Goal: Navigation & Orientation: Find specific page/section

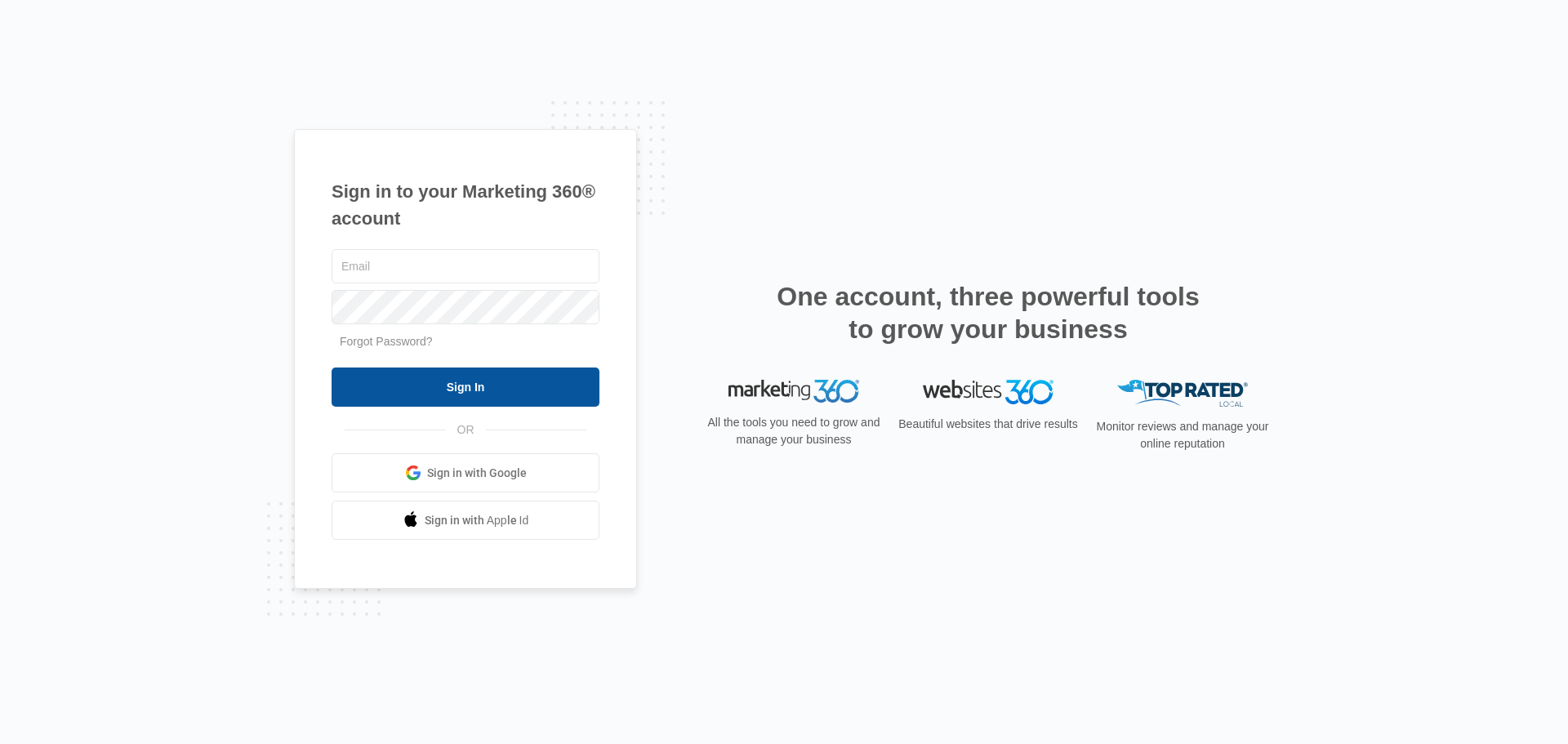
type input "[PERSON_NAME][EMAIL_ADDRESS][PERSON_NAME][DOMAIN_NAME]"
click at [450, 404] on input "Sign In" at bounding box center [465, 387] width 268 height 39
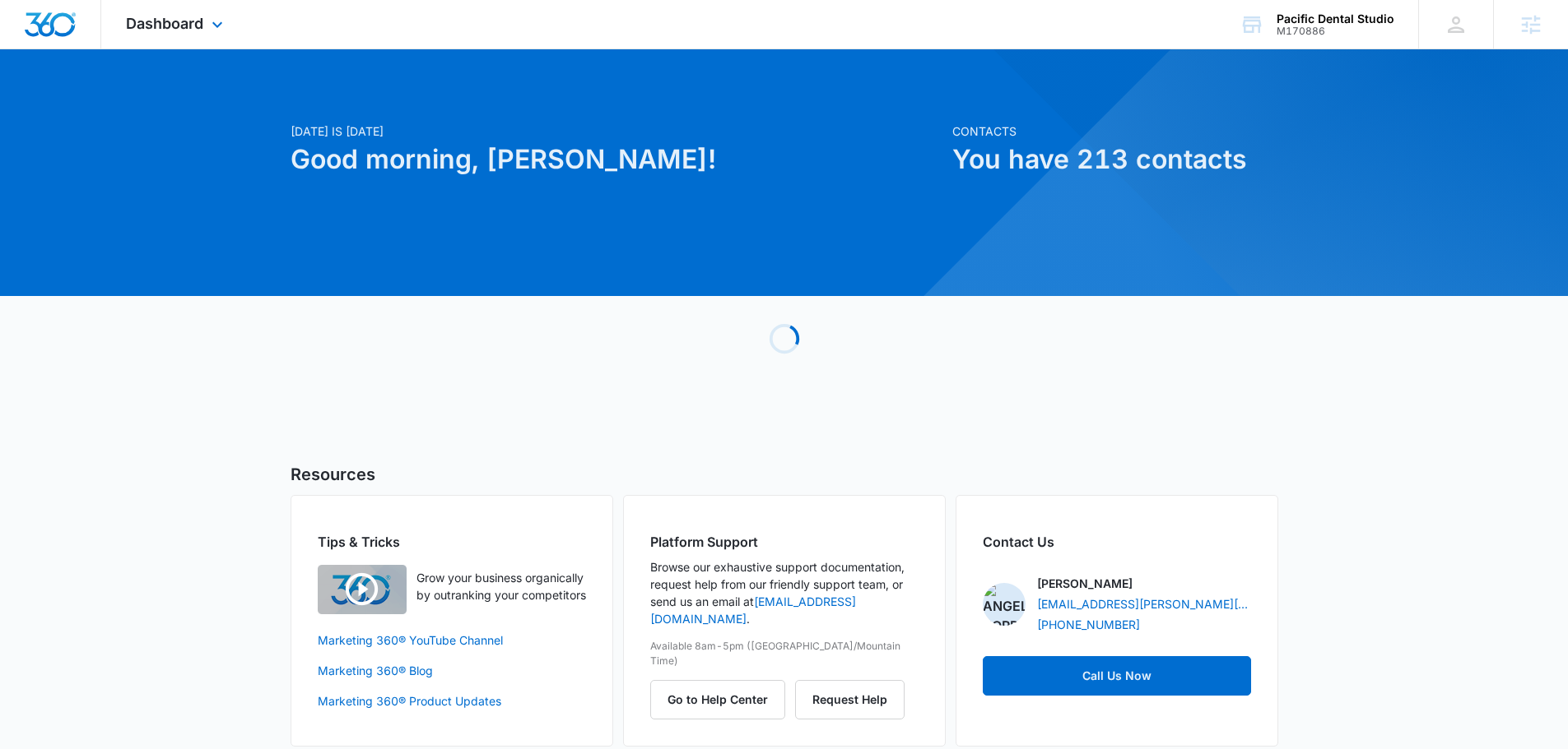
click at [202, 12] on div "Dashboard Apps Reputation Websites Forms CRM Email Social Content Ads Intellige…" at bounding box center [177, 24] width 151 height 49
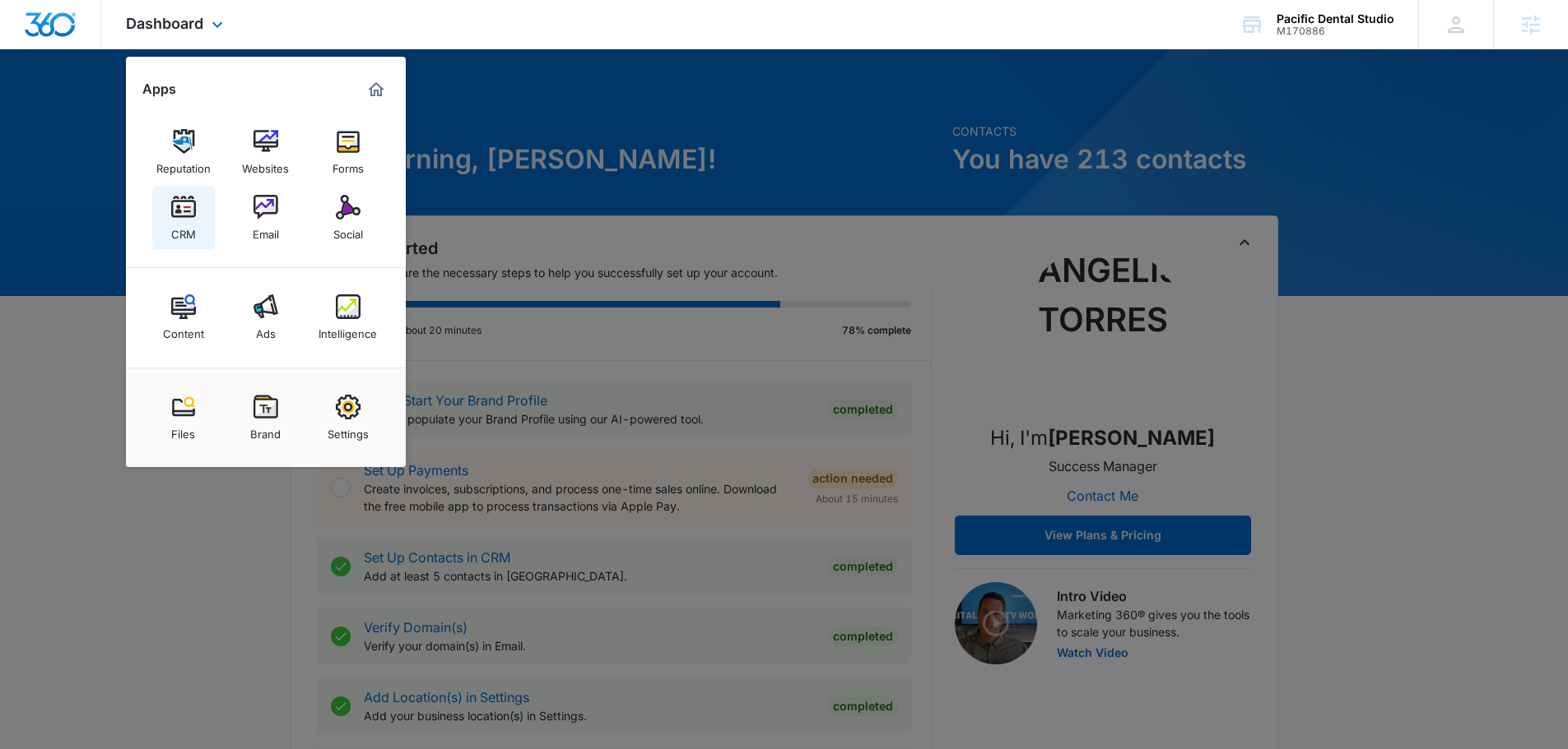
click at [177, 224] on div "CRM" at bounding box center [183, 230] width 25 height 21
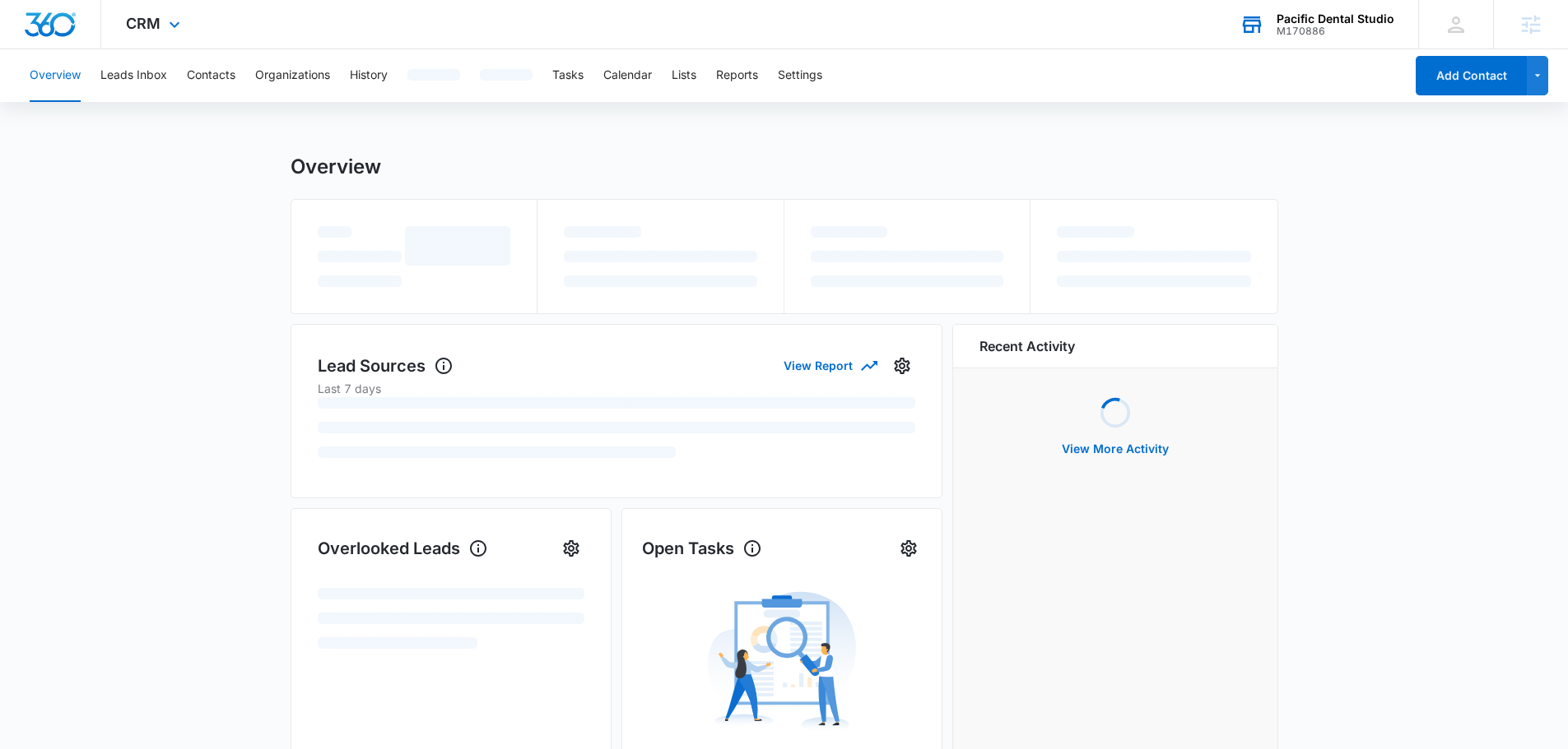
click at [1307, 22] on div "Pacific Dental Studio" at bounding box center [1335, 18] width 118 height 13
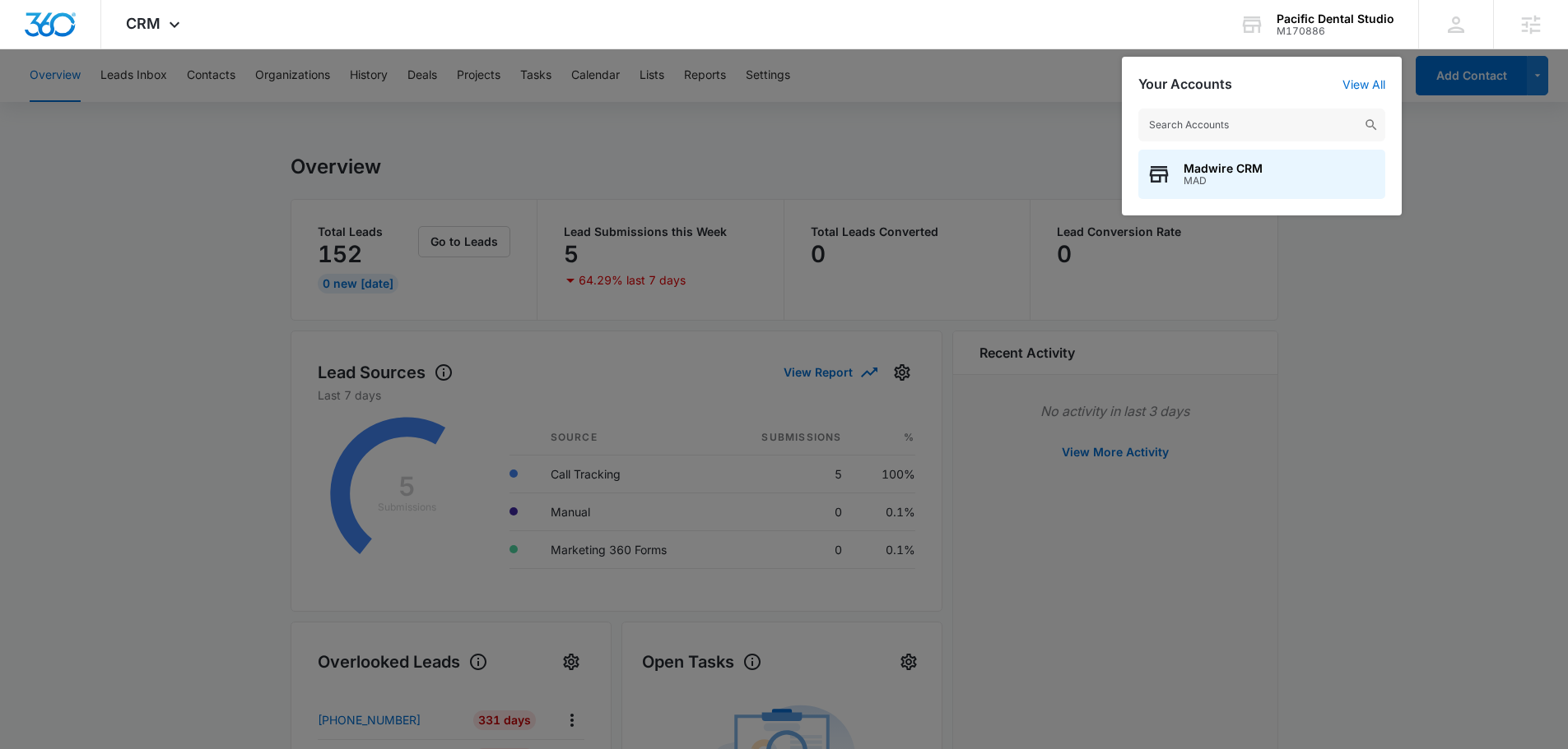
click at [134, 169] on div at bounding box center [784, 374] width 1568 height 749
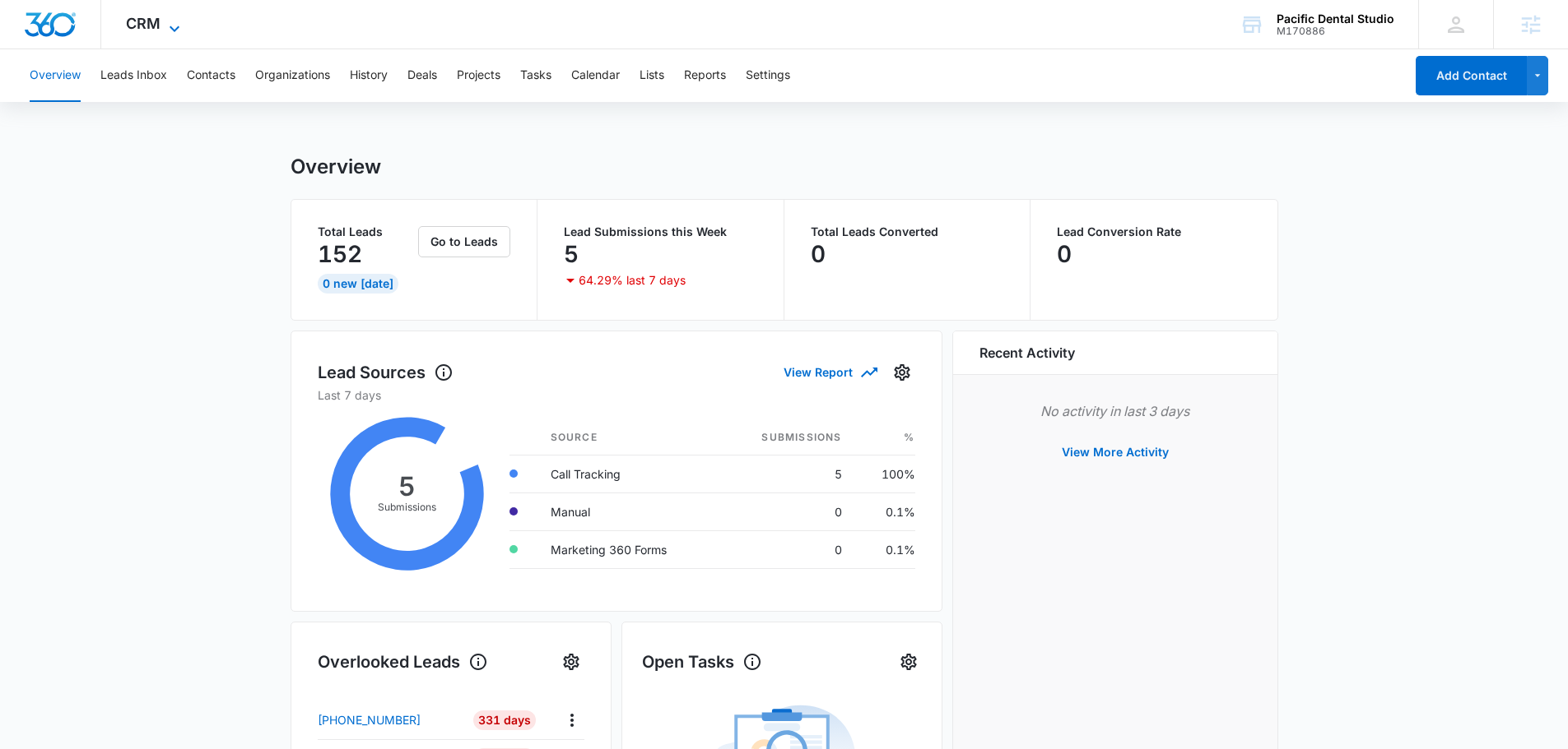
click at [165, 33] on icon at bounding box center [174, 29] width 19 height 19
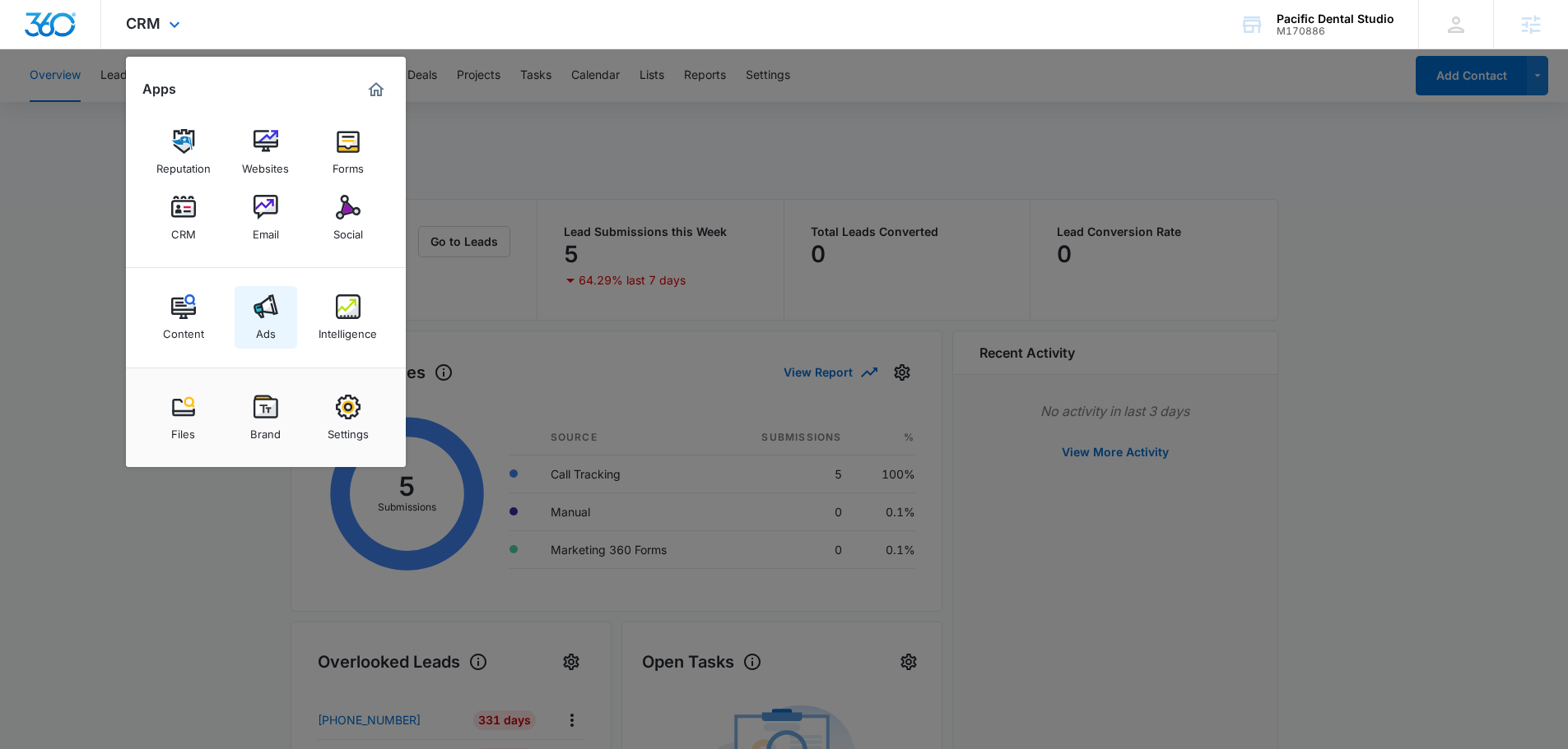
click at [251, 301] on link "Ads" at bounding box center [266, 317] width 63 height 63
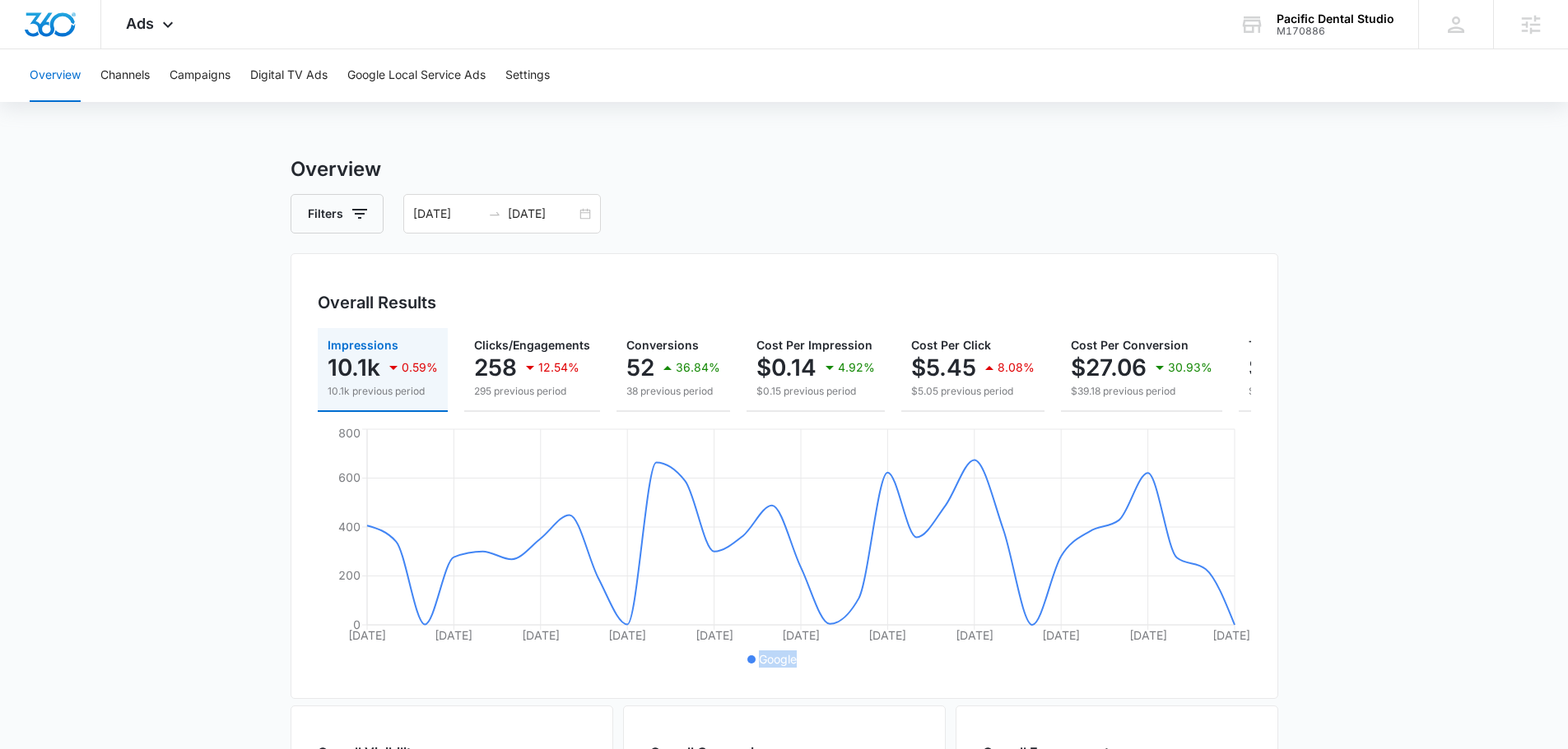
drag, startPoint x: 763, startPoint y: 665, endPoint x: 829, endPoint y: 667, distance: 66.0
click at [829, 666] on ul "Google" at bounding box center [776, 660] width 917 height 18
click at [872, 699] on div "Overall Results Impressions 10.1k 0.59% 10.1k previous period Clicks/Engagement…" at bounding box center [784, 476] width 988 height 445
drag, startPoint x: 857, startPoint y: 690, endPoint x: 709, endPoint y: 672, distance: 149.1
click at [707, 672] on div "Overall Results Impressions 10.1k 0.59% 10.1k previous period Clicks/Engagement…" at bounding box center [784, 476] width 988 height 445
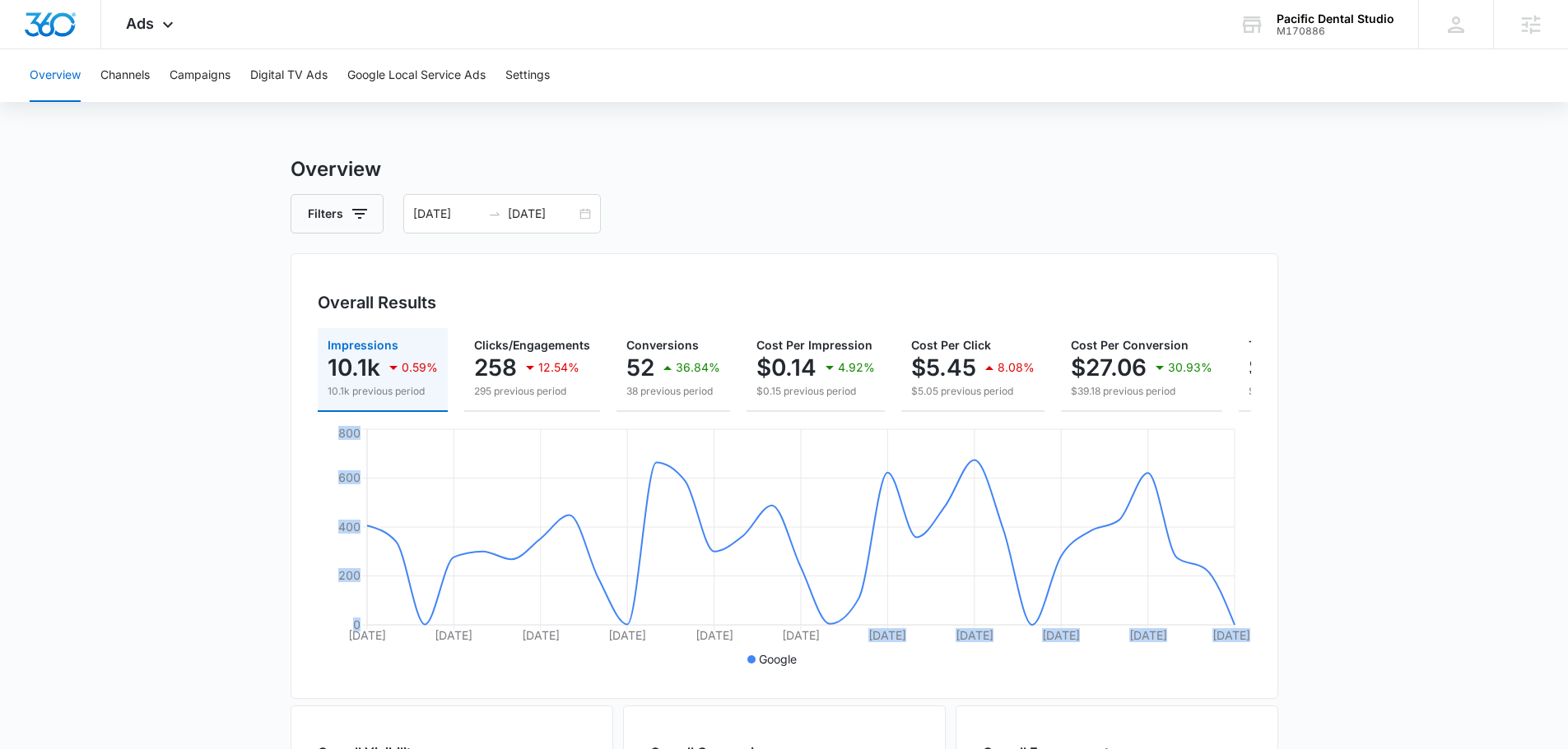
click at [731, 669] on ul "Google" at bounding box center [776, 660] width 917 height 18
drag, startPoint x: 737, startPoint y: 674, endPoint x: 784, endPoint y: 670, distance: 47.2
click at [784, 669] on ul "Google" at bounding box center [776, 660] width 917 height 18
click at [819, 672] on div "Aug 15 Aug 18 Aug 21 Aug 24 Aug 27 Aug 30 Sep 2 Sep 5 Sep 8 Sep 11 Sep 14 0 200…" at bounding box center [784, 548] width 934 height 247
click at [851, 689] on div "Overall Results Impressions 10.1k 0.59% 10.1k previous period Clicks/Engagement…" at bounding box center [784, 476] width 988 height 445
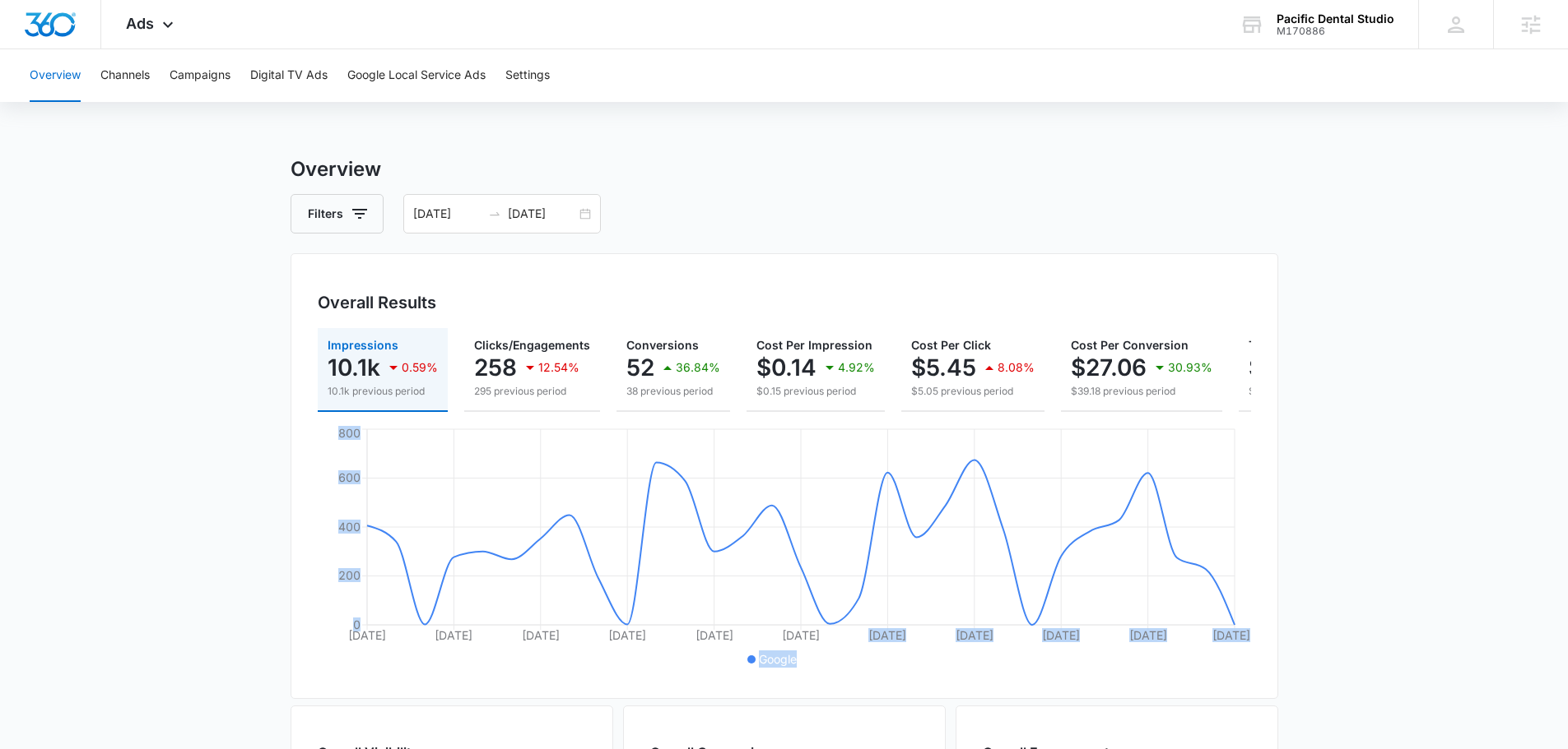
click at [849, 686] on div "Overall Results Impressions 10.1k 0.59% 10.1k previous period Clicks/Engagement…" at bounding box center [784, 476] width 988 height 445
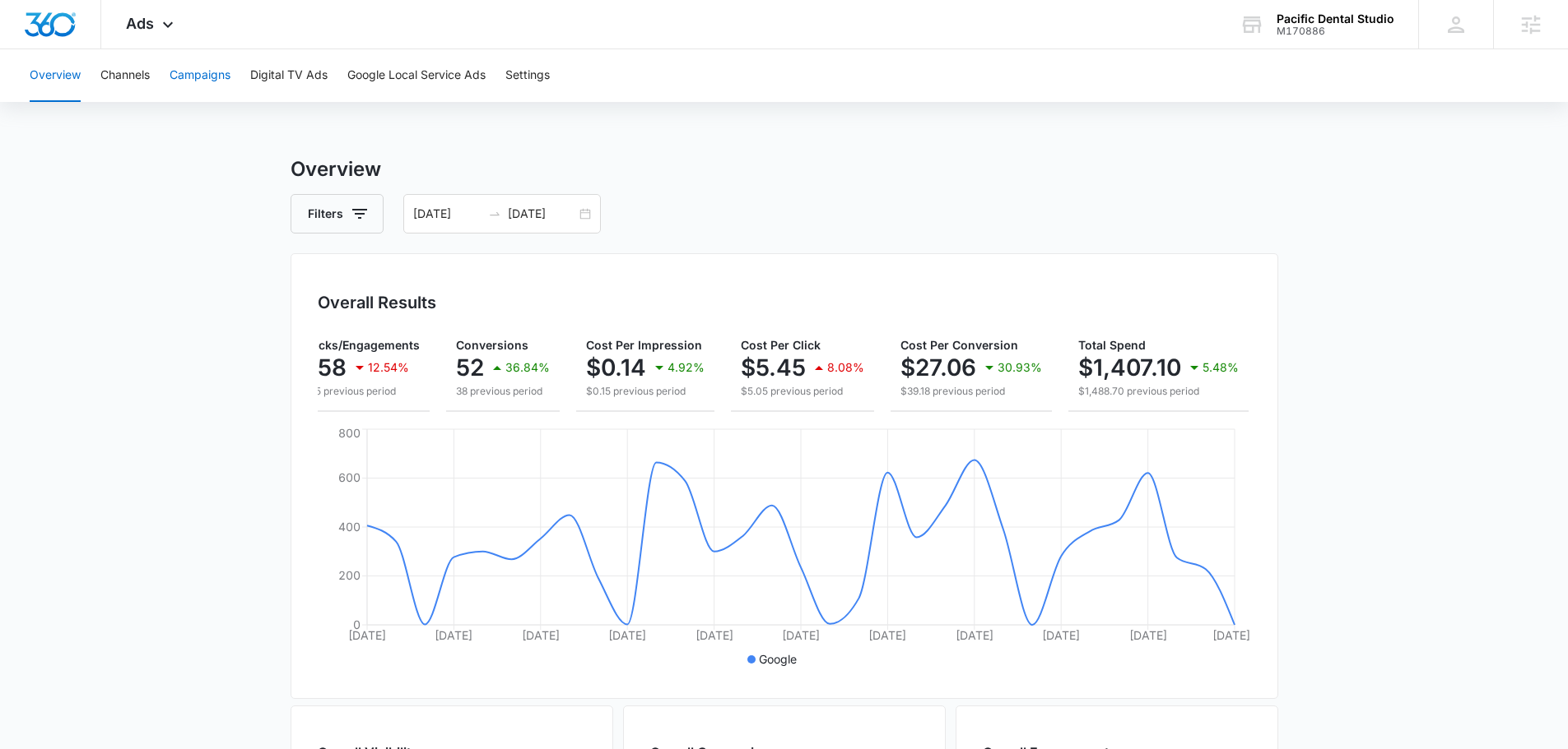
click at [206, 73] on button "Campaigns" at bounding box center [200, 75] width 61 height 52
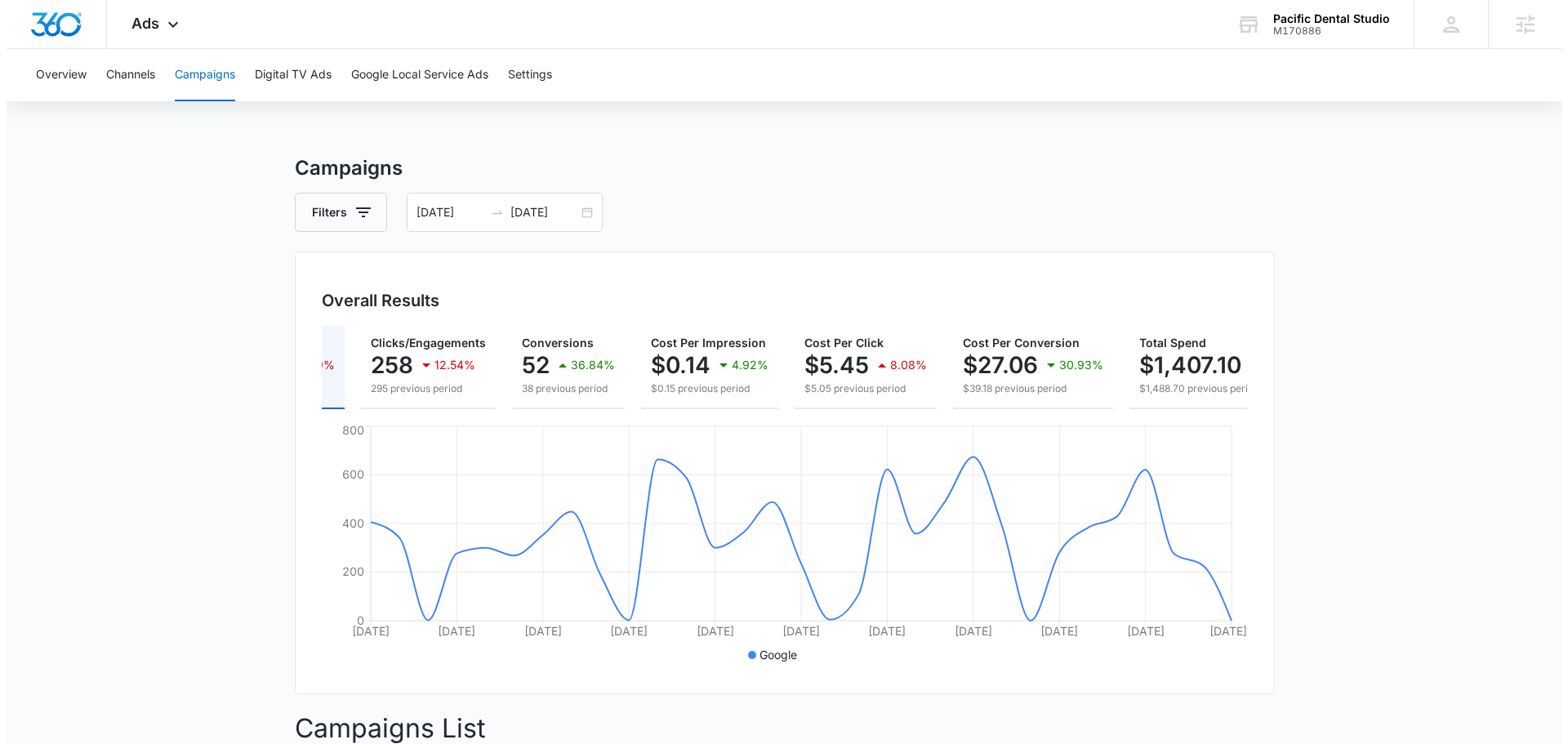
scroll to position [0, 159]
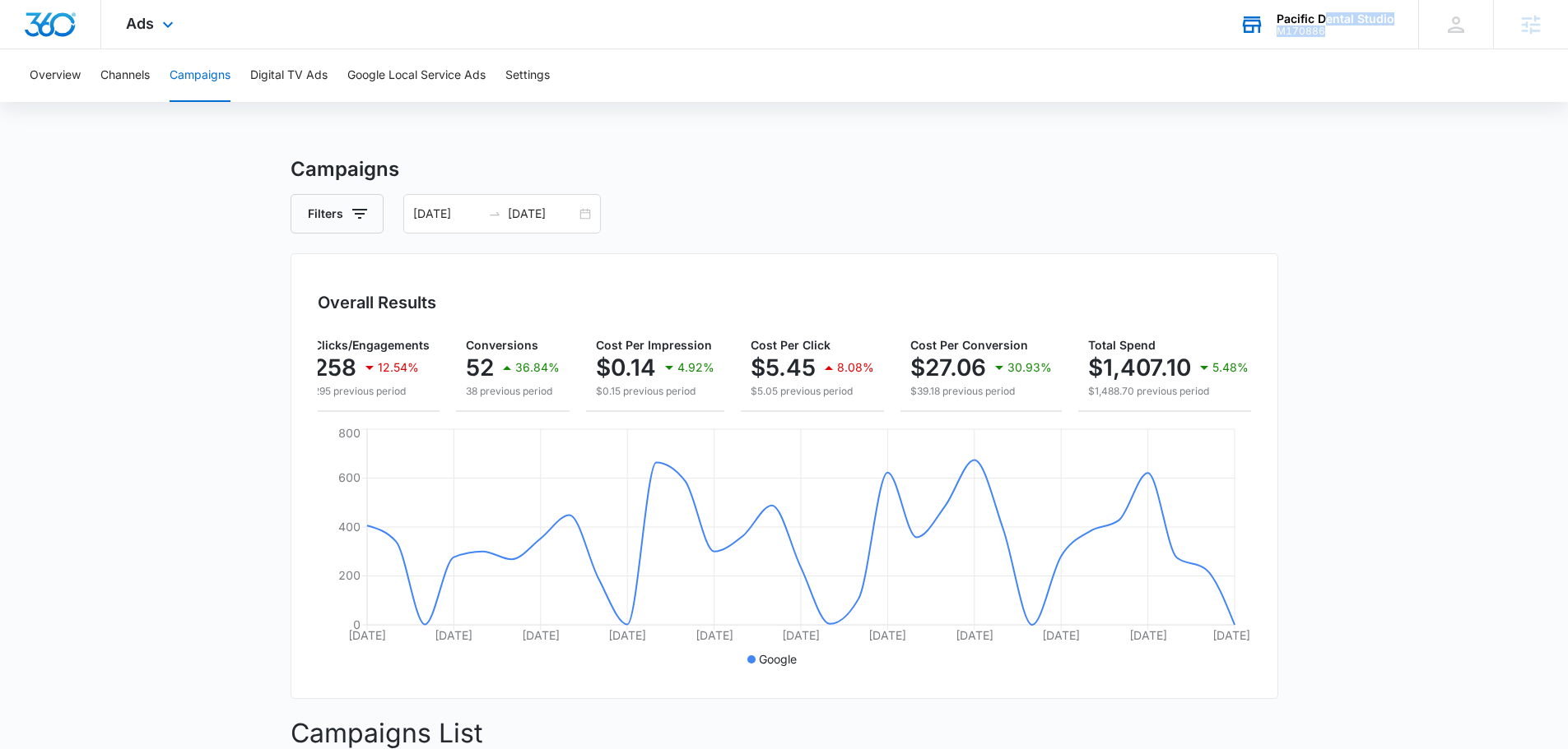
click at [1326, 28] on div "Pacific Dental Studio M170886" at bounding box center [1335, 24] width 118 height 25
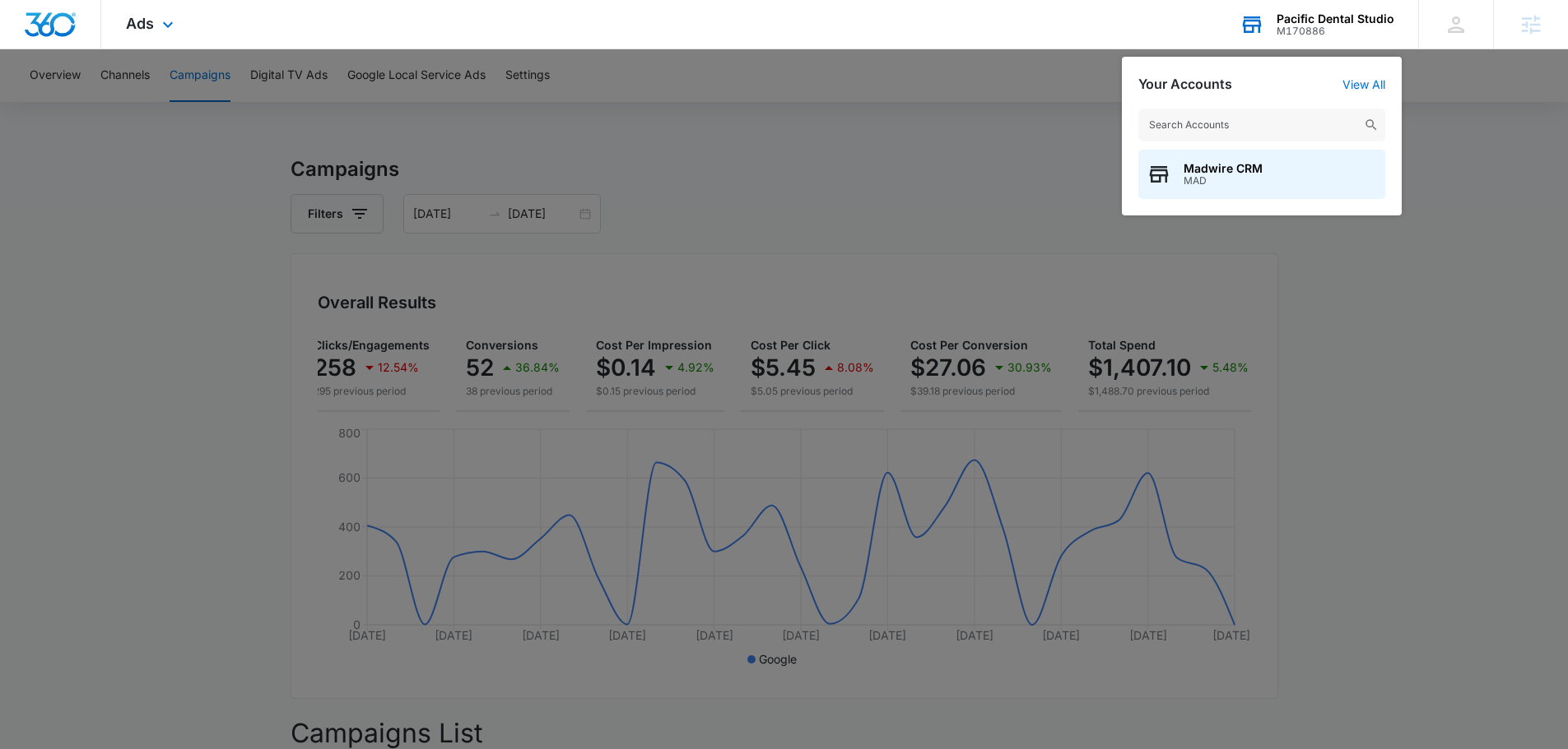
click at [1230, 108] on div "Madwire CRM MAD" at bounding box center [1261, 154] width 280 height 123
click at [1229, 108] on div "Madwire CRM MAD" at bounding box center [1261, 154] width 280 height 123
click at [1240, 125] on input "text" at bounding box center [1261, 125] width 247 height 33
type input "madventure"
click at [1242, 164] on span "MADventures" at bounding box center [1222, 168] width 77 height 13
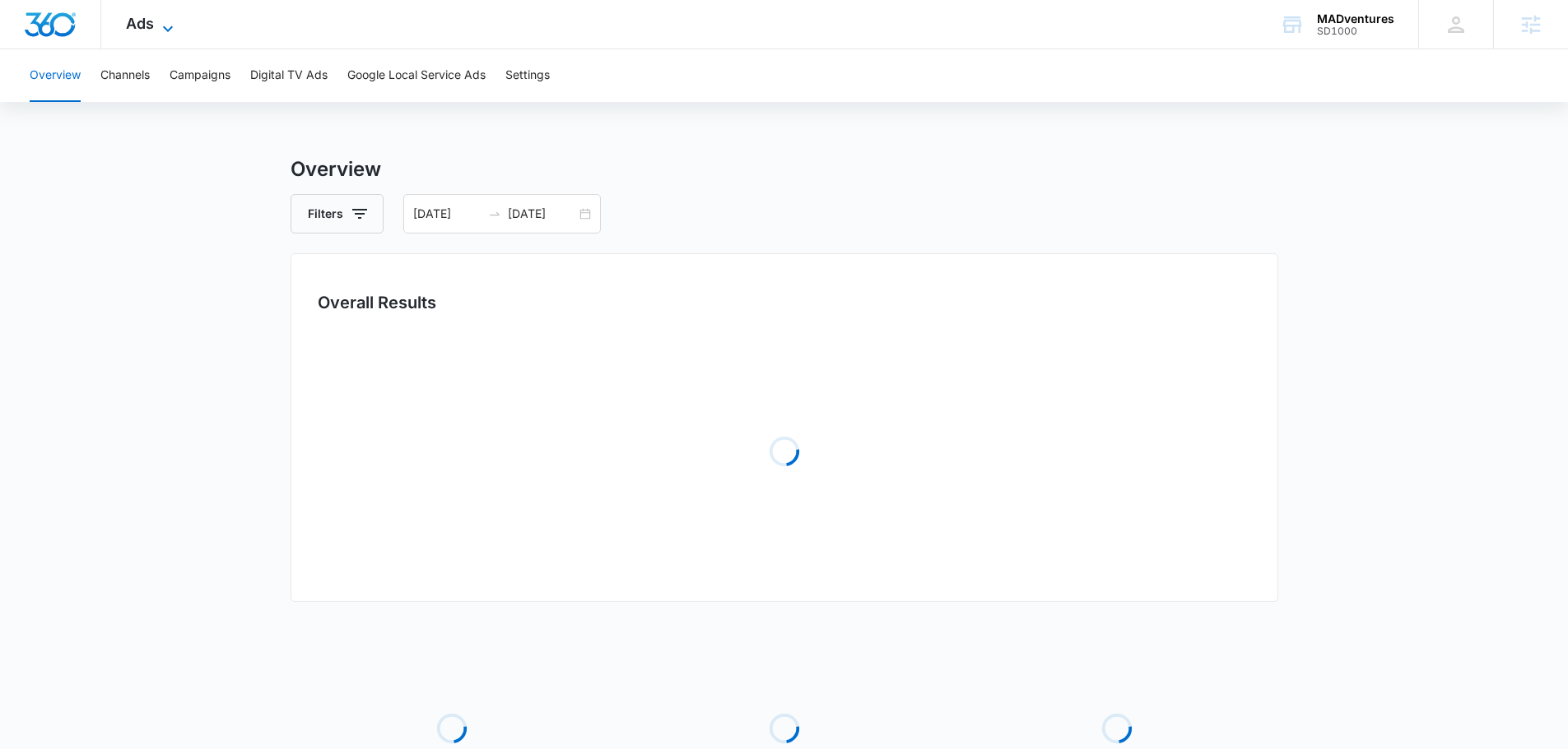
click at [159, 27] on icon at bounding box center [168, 29] width 19 height 19
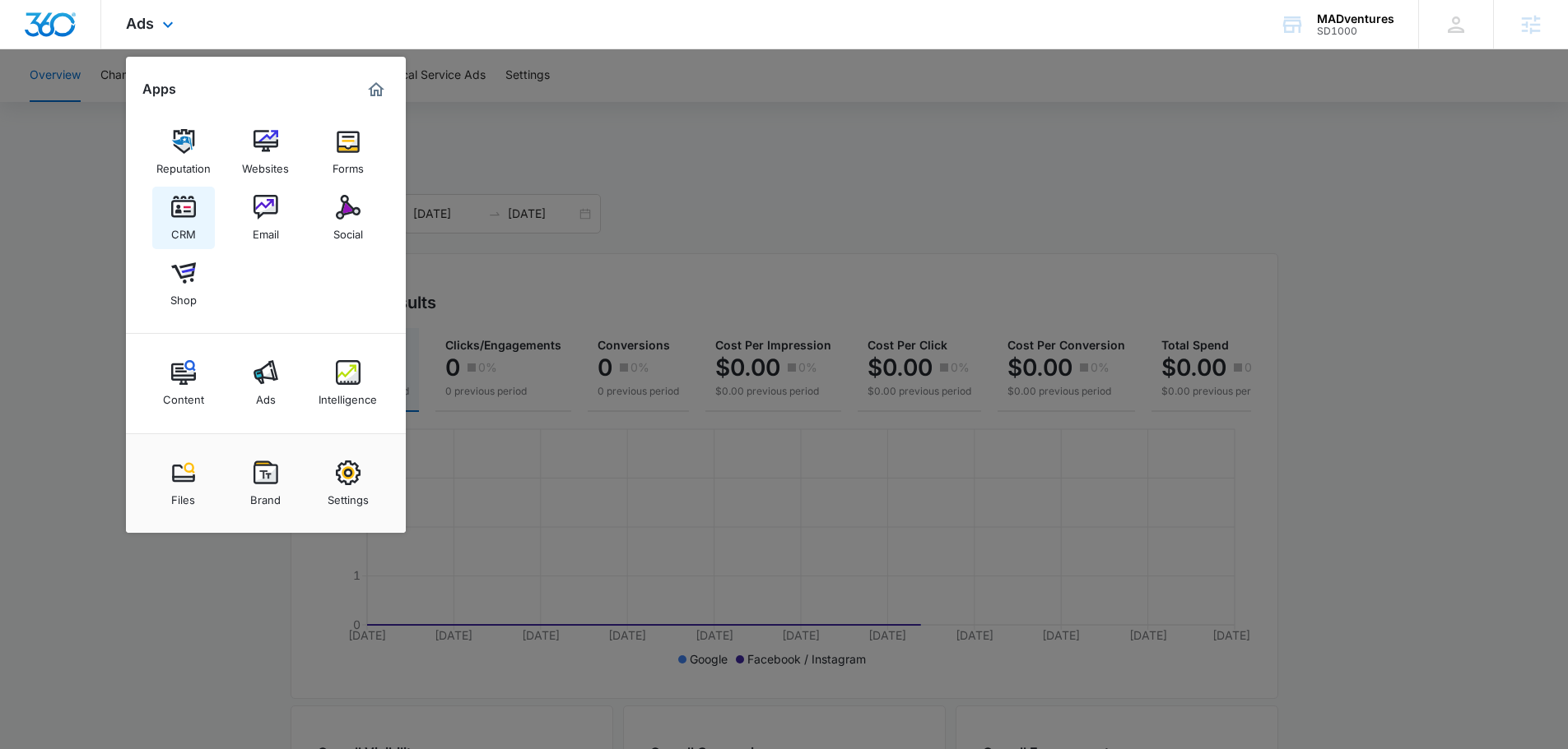
click at [182, 200] on img at bounding box center [183, 207] width 25 height 25
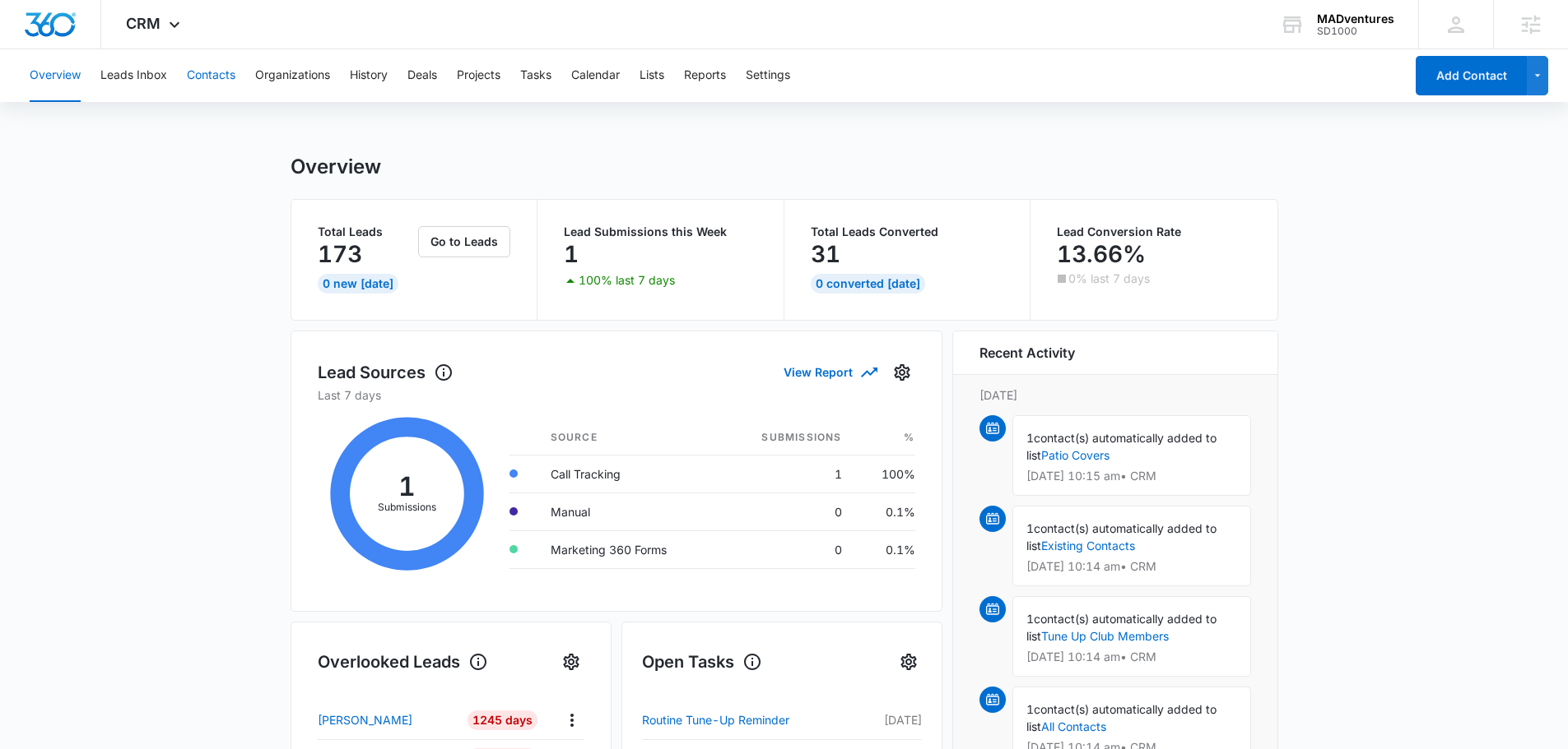
click at [211, 70] on button "Contacts" at bounding box center [211, 75] width 49 height 52
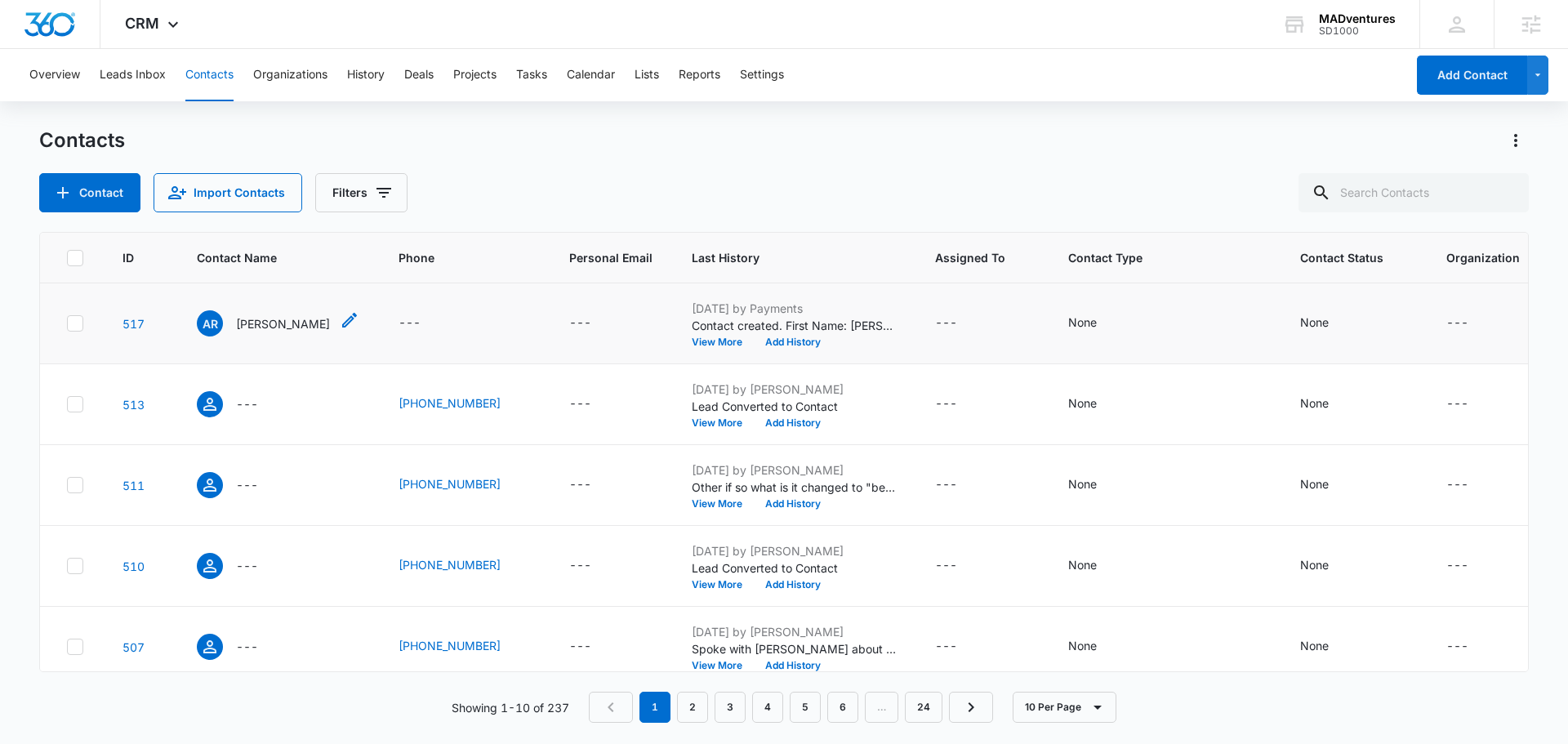
click at [298, 315] on p "Adrianne Ridder" at bounding box center [282, 324] width 94 height 17
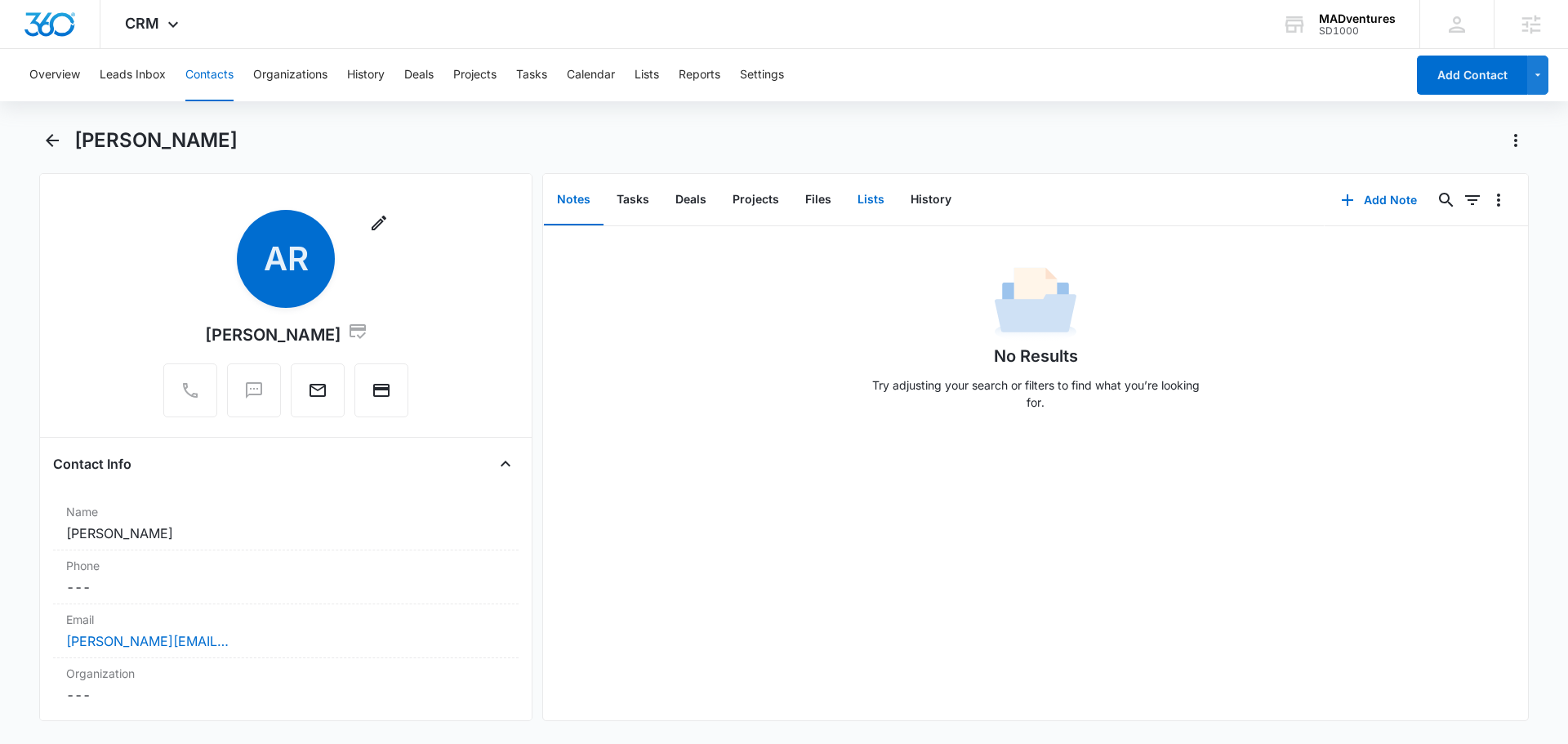
click at [874, 193] on button "Lists" at bounding box center [871, 199] width 53 height 50
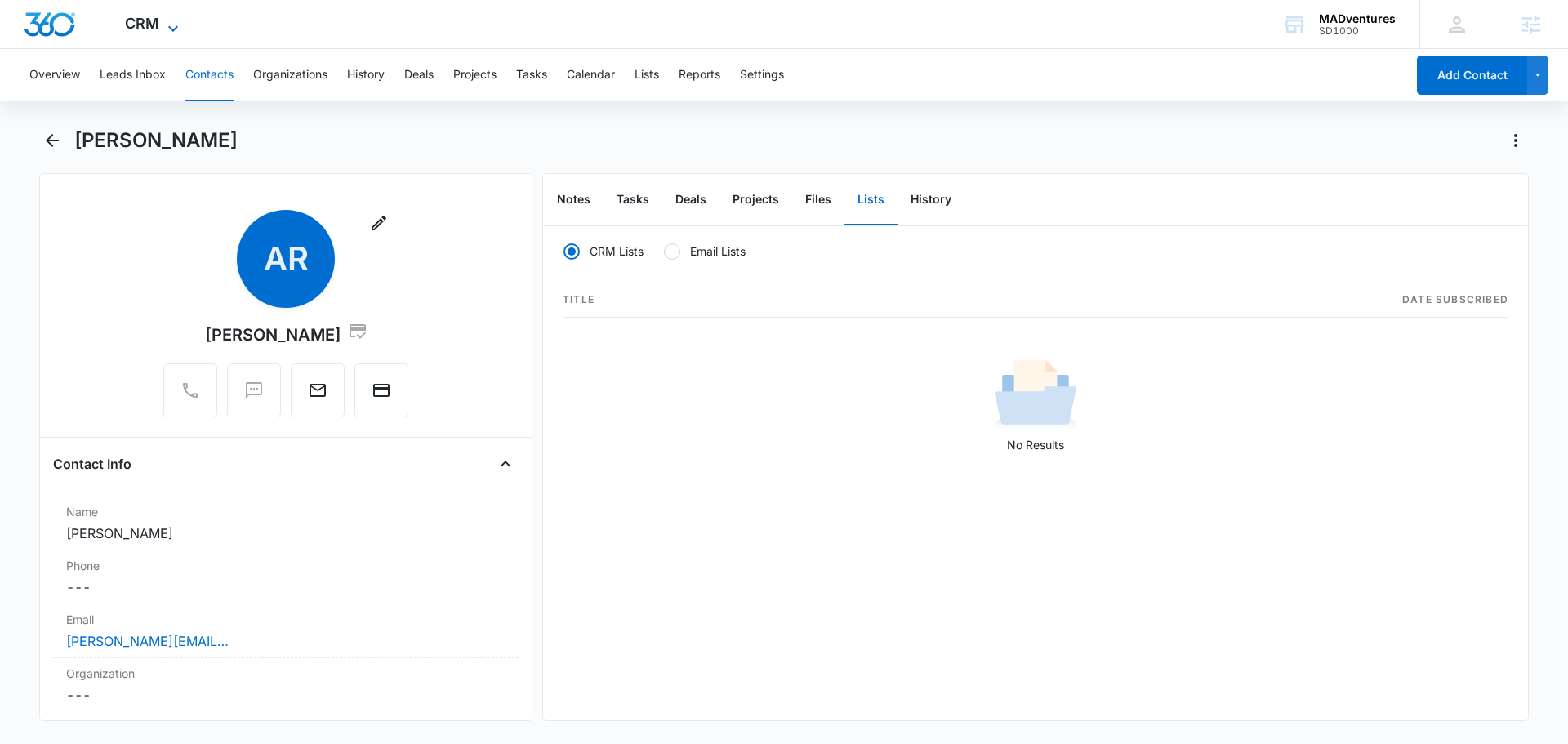
click at [173, 22] on icon at bounding box center [173, 28] width 19 height 19
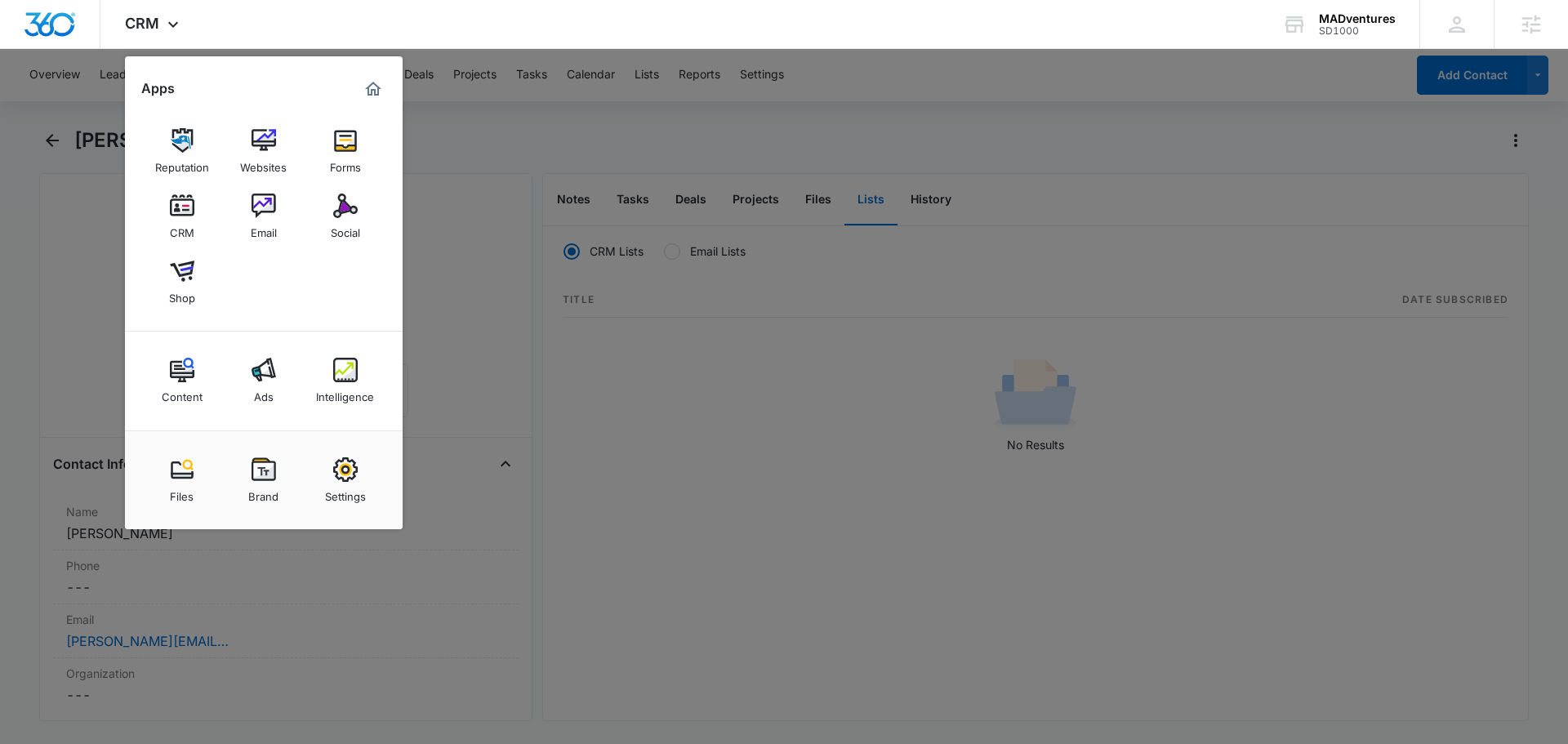
click at [267, 217] on img at bounding box center [263, 206] width 25 height 25
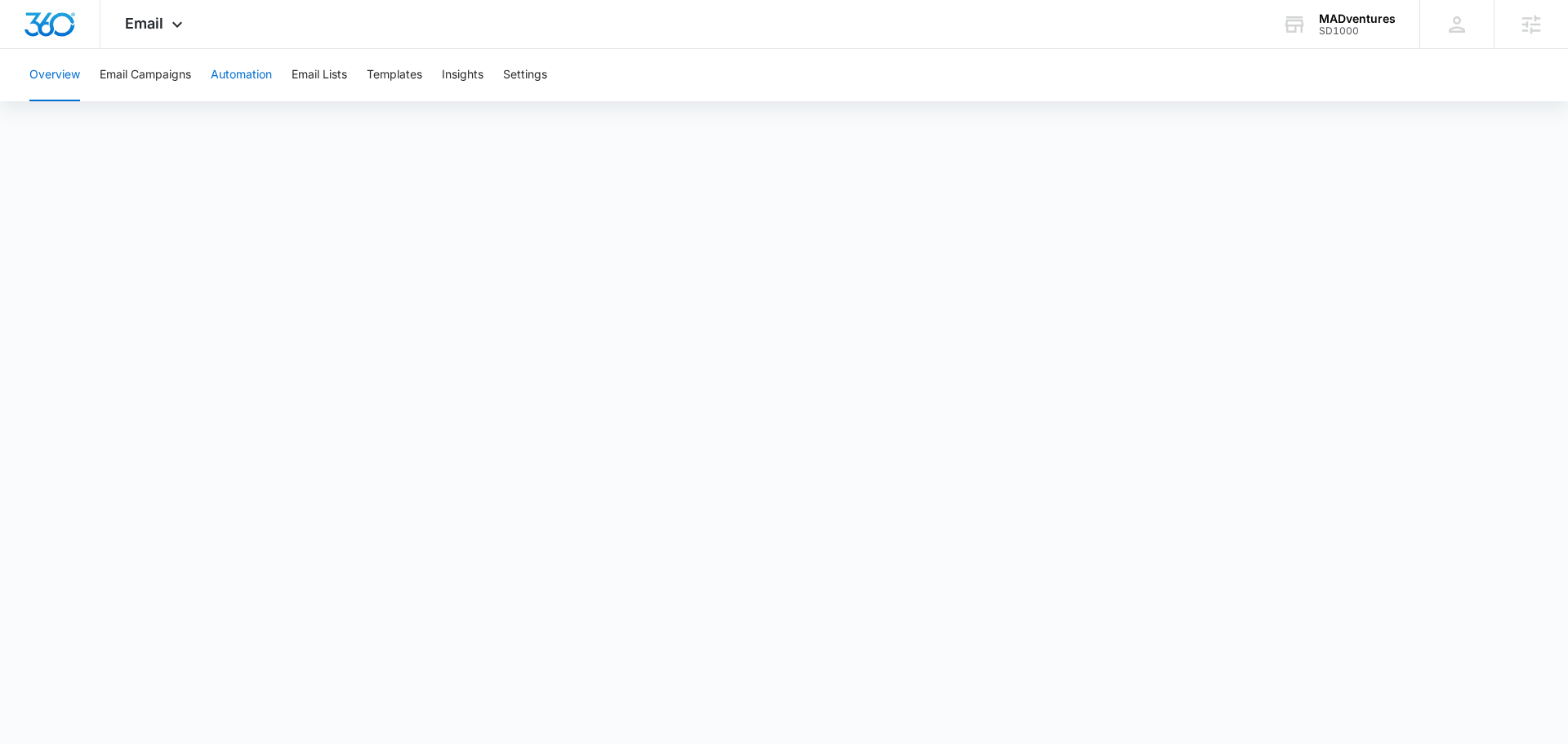
click at [265, 69] on button "Automation" at bounding box center [241, 75] width 61 height 52
click at [188, 14] on div "Email Apps Reputation Websites Forms CRM Email Social Shop Content Ads Intellig…" at bounding box center [156, 24] width 111 height 48
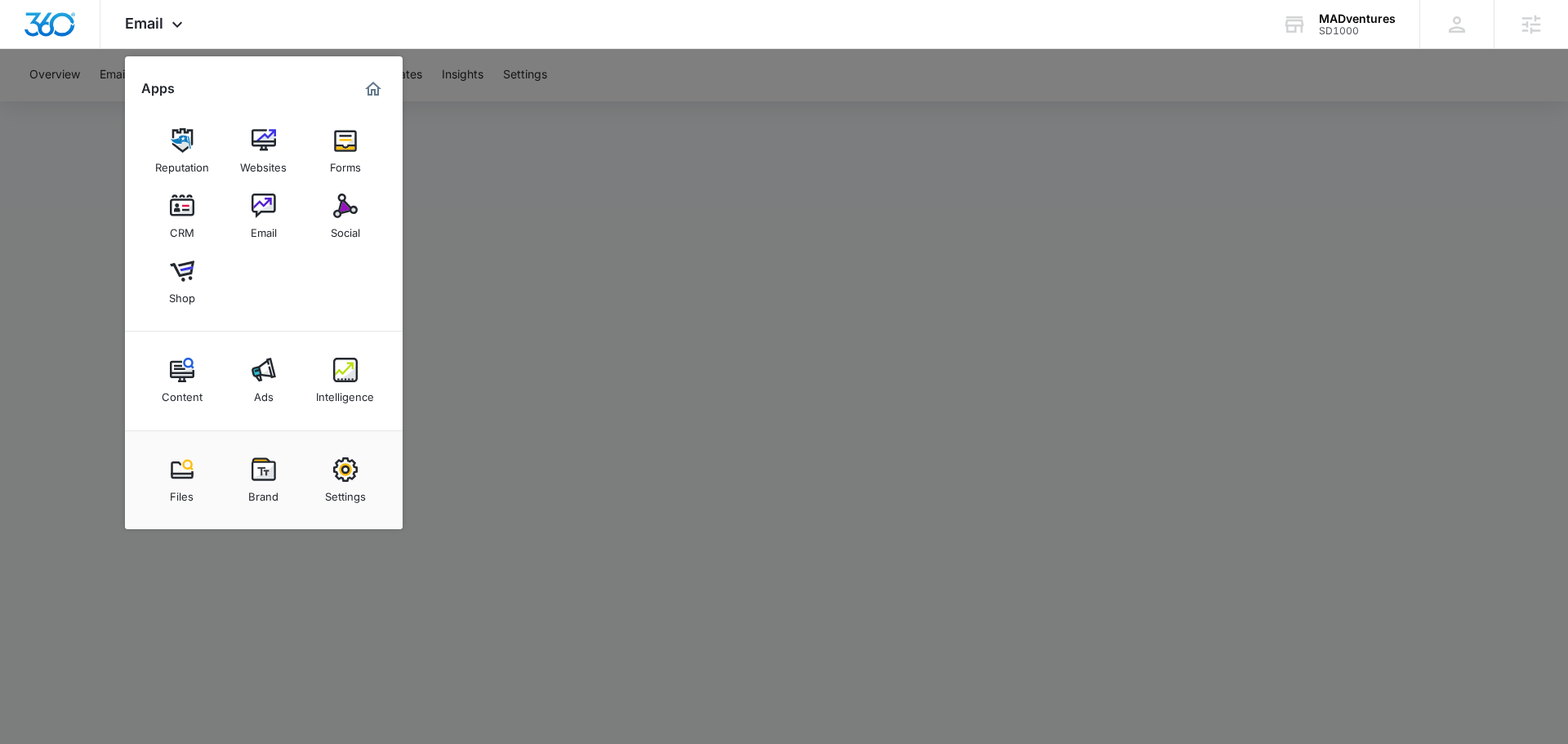
click at [344, 207] on img at bounding box center [345, 206] width 25 height 25
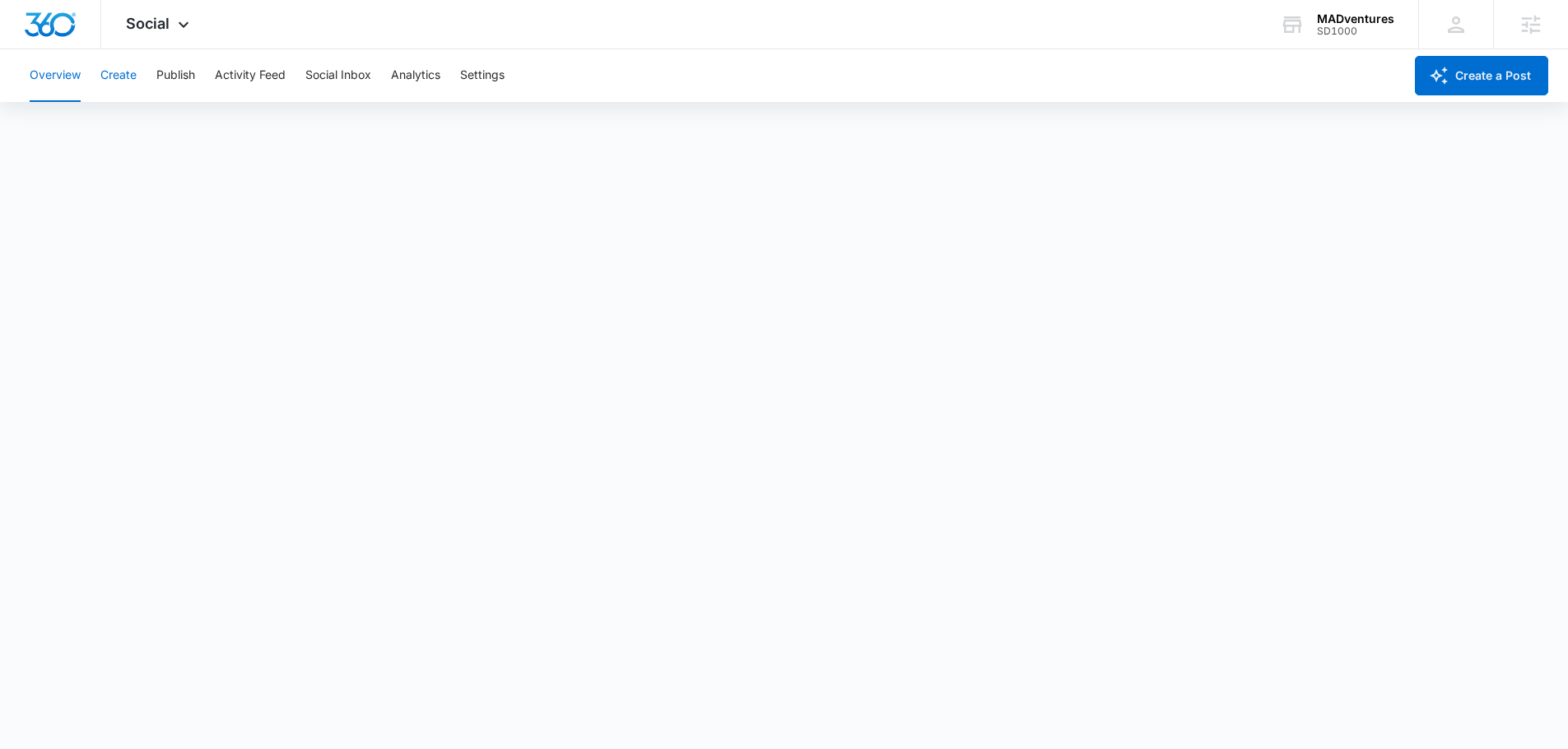
click at [135, 79] on button "Create" at bounding box center [118, 75] width 36 height 52
click at [184, 74] on button "Publish" at bounding box center [176, 75] width 39 height 52
click at [271, 71] on button "Activity Feed" at bounding box center [250, 75] width 71 height 52
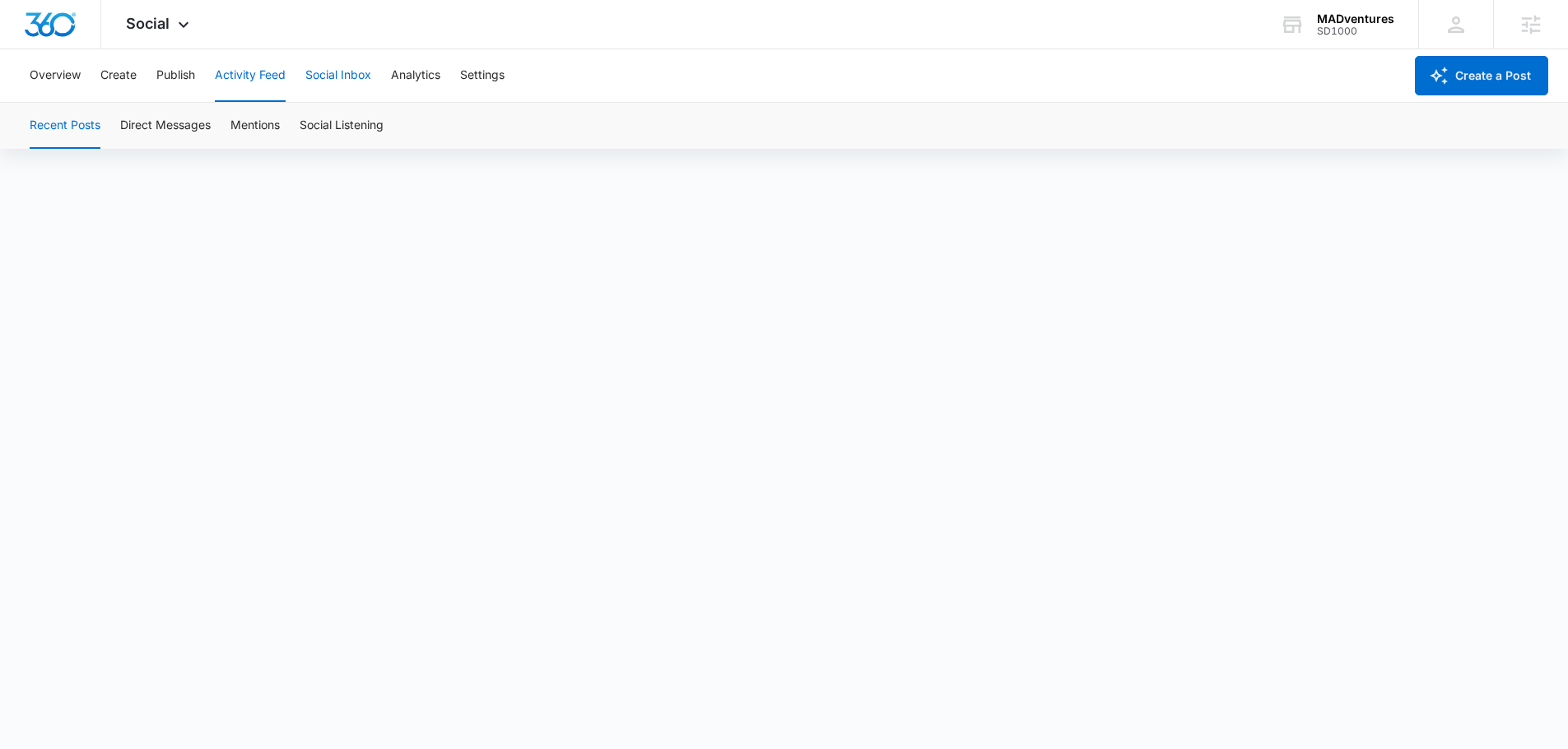
click at [361, 69] on button "Social Inbox" at bounding box center [339, 75] width 66 height 52
click at [401, 79] on button "Analytics" at bounding box center [416, 75] width 50 height 52
click at [128, 25] on span "Social" at bounding box center [147, 23] width 43 height 17
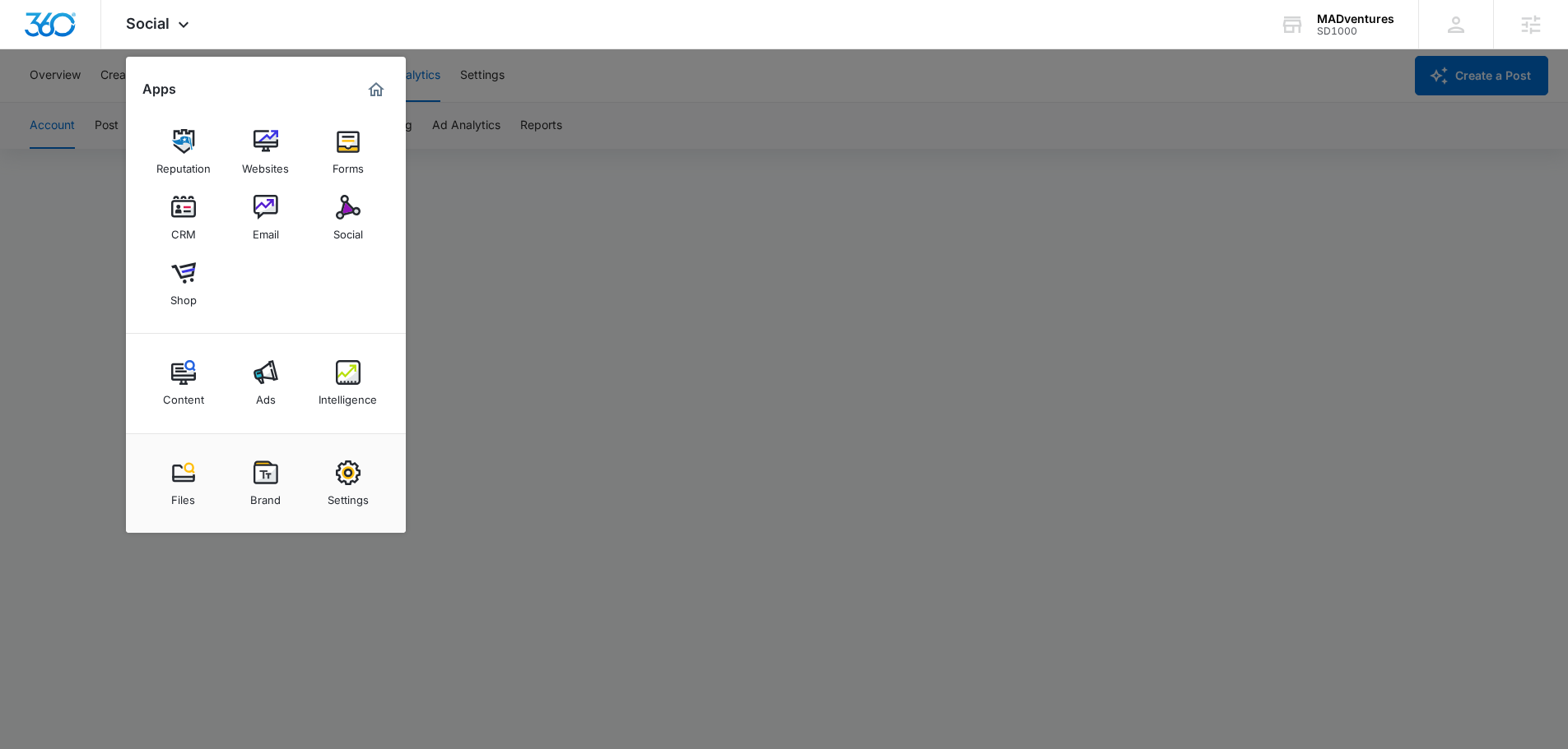
click at [714, 144] on div at bounding box center [784, 374] width 1568 height 749
